Goal: Find specific fact: Find specific fact

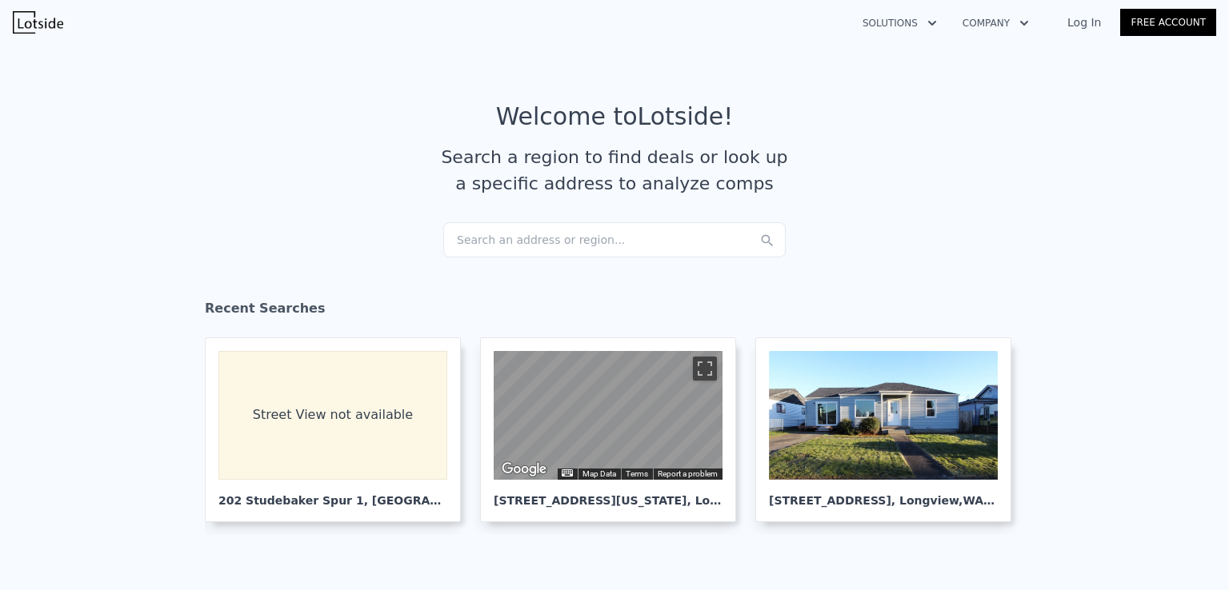
click at [575, 238] on div "Search an address or region..." at bounding box center [614, 239] width 342 height 35
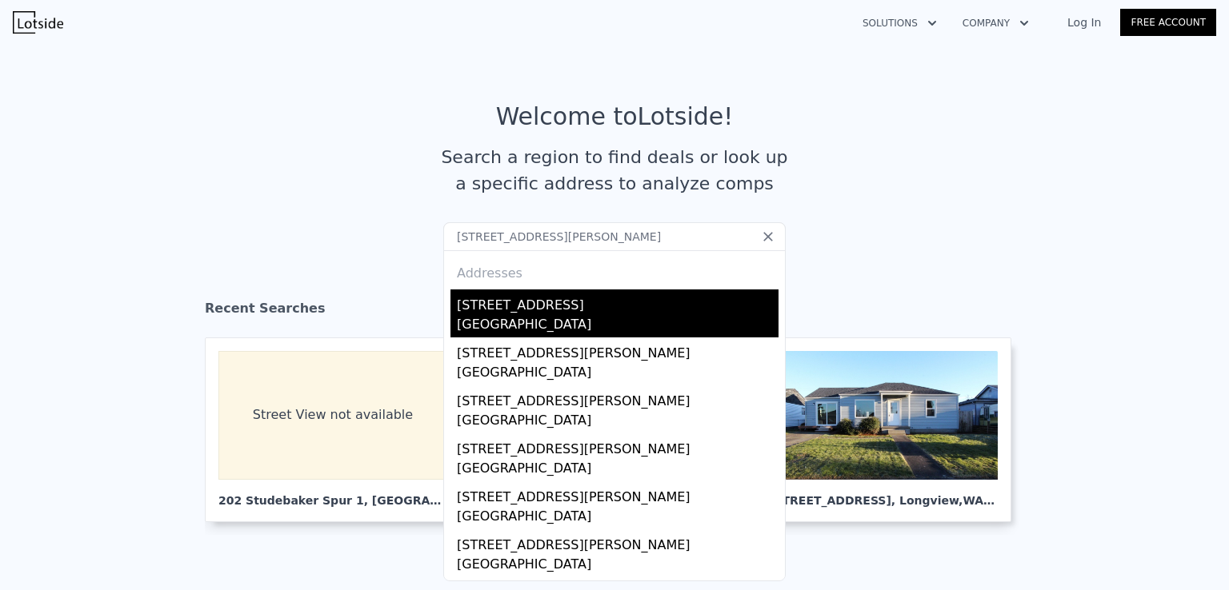
type input "[STREET_ADDRESS][PERSON_NAME]"
click at [611, 326] on div "[GEOGRAPHIC_DATA]" at bounding box center [618, 326] width 322 height 22
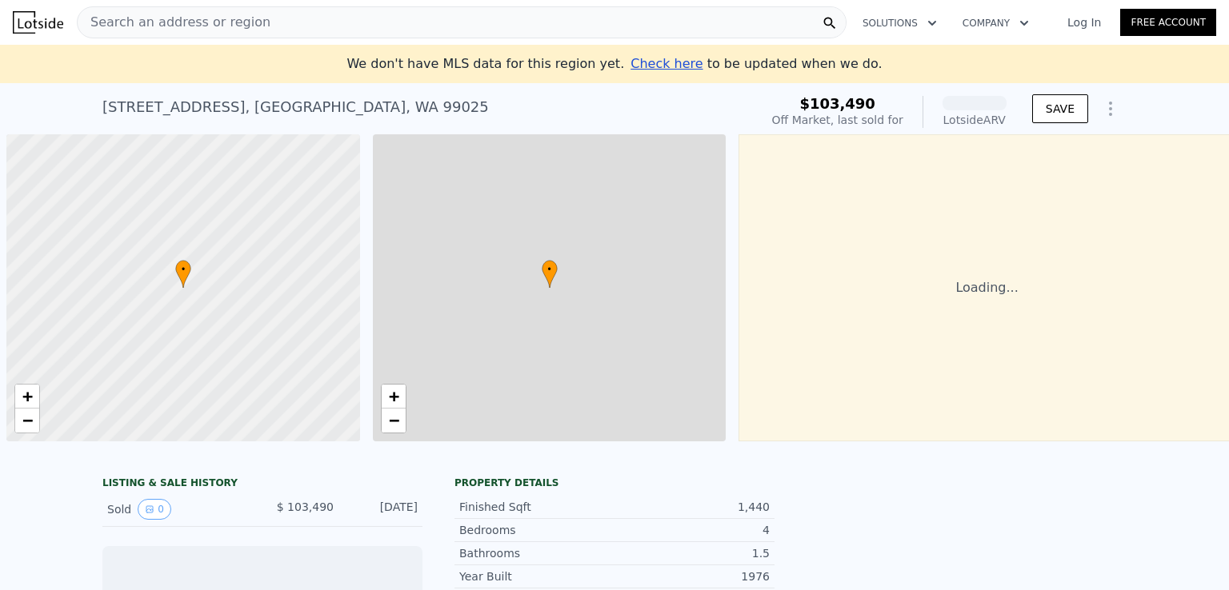
scroll to position [0, 6]
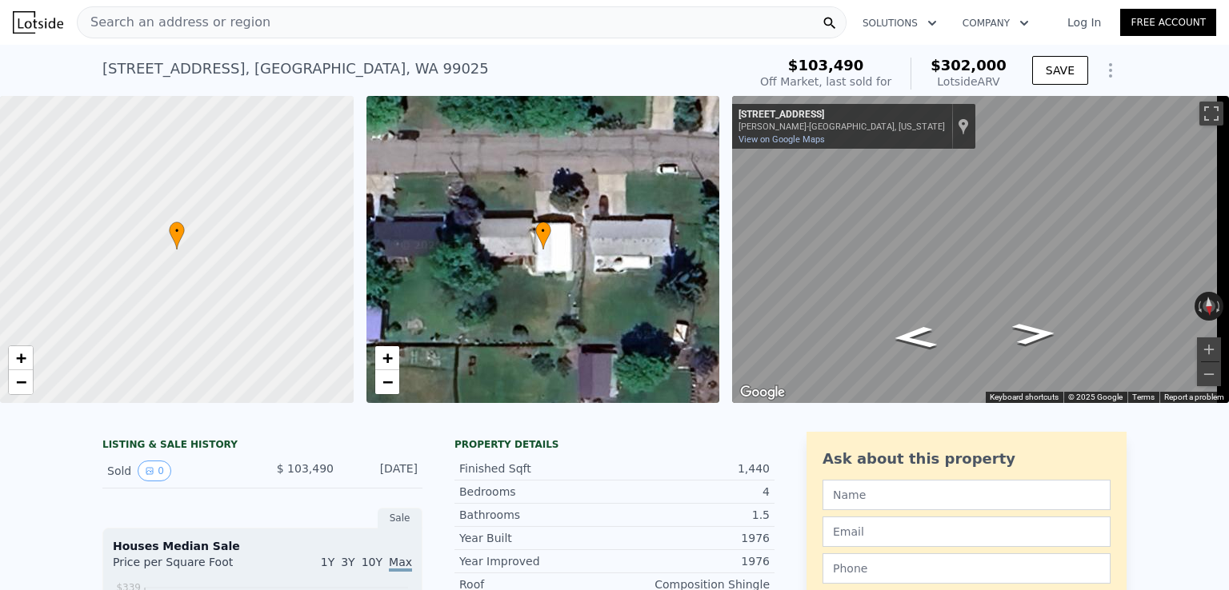
click at [962, 70] on span "$302,000" at bounding box center [968, 65] width 76 height 17
copy span "$302,000"
